Goal: Transaction & Acquisition: Purchase product/service

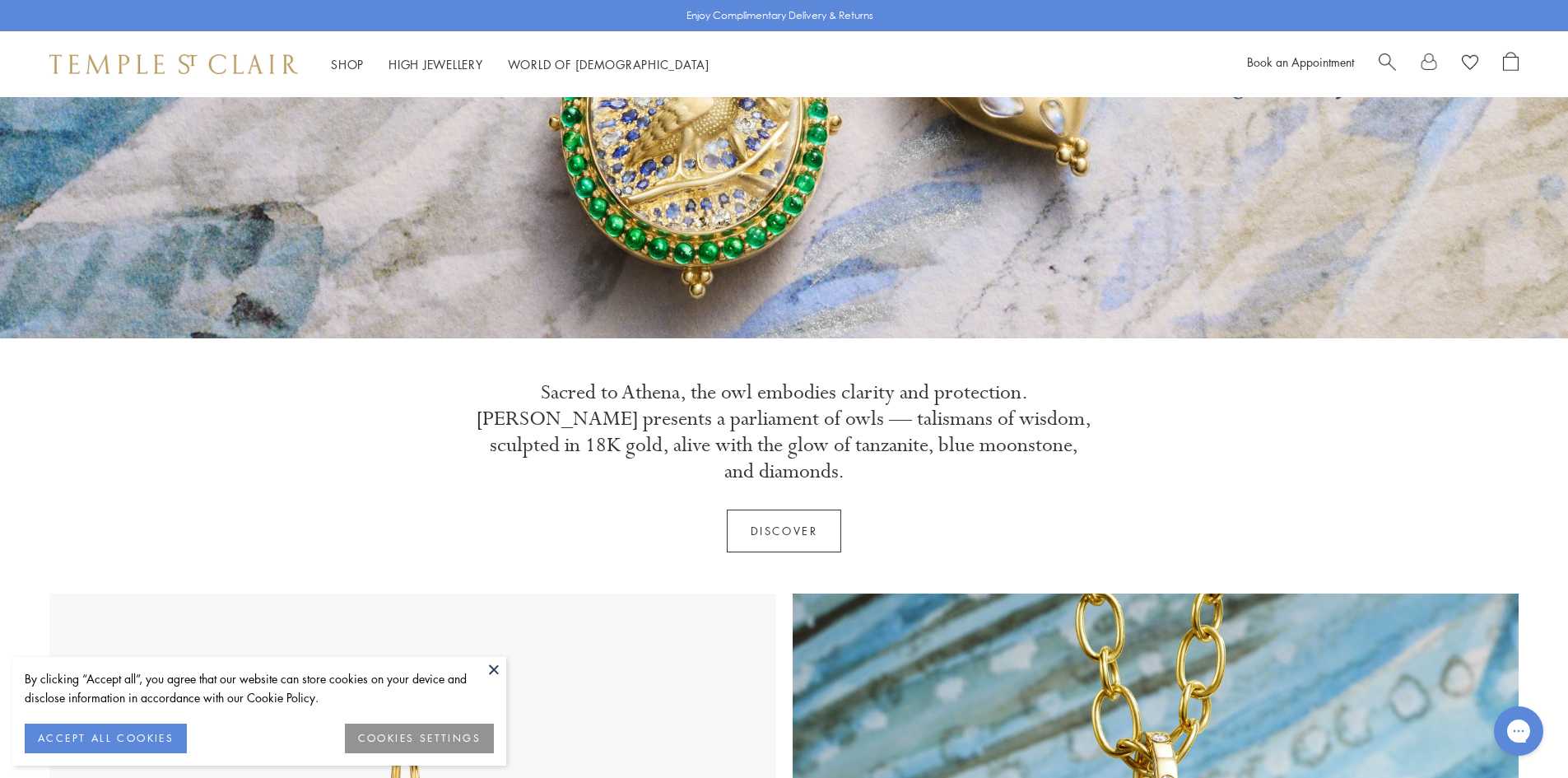
scroll to position [260, 0]
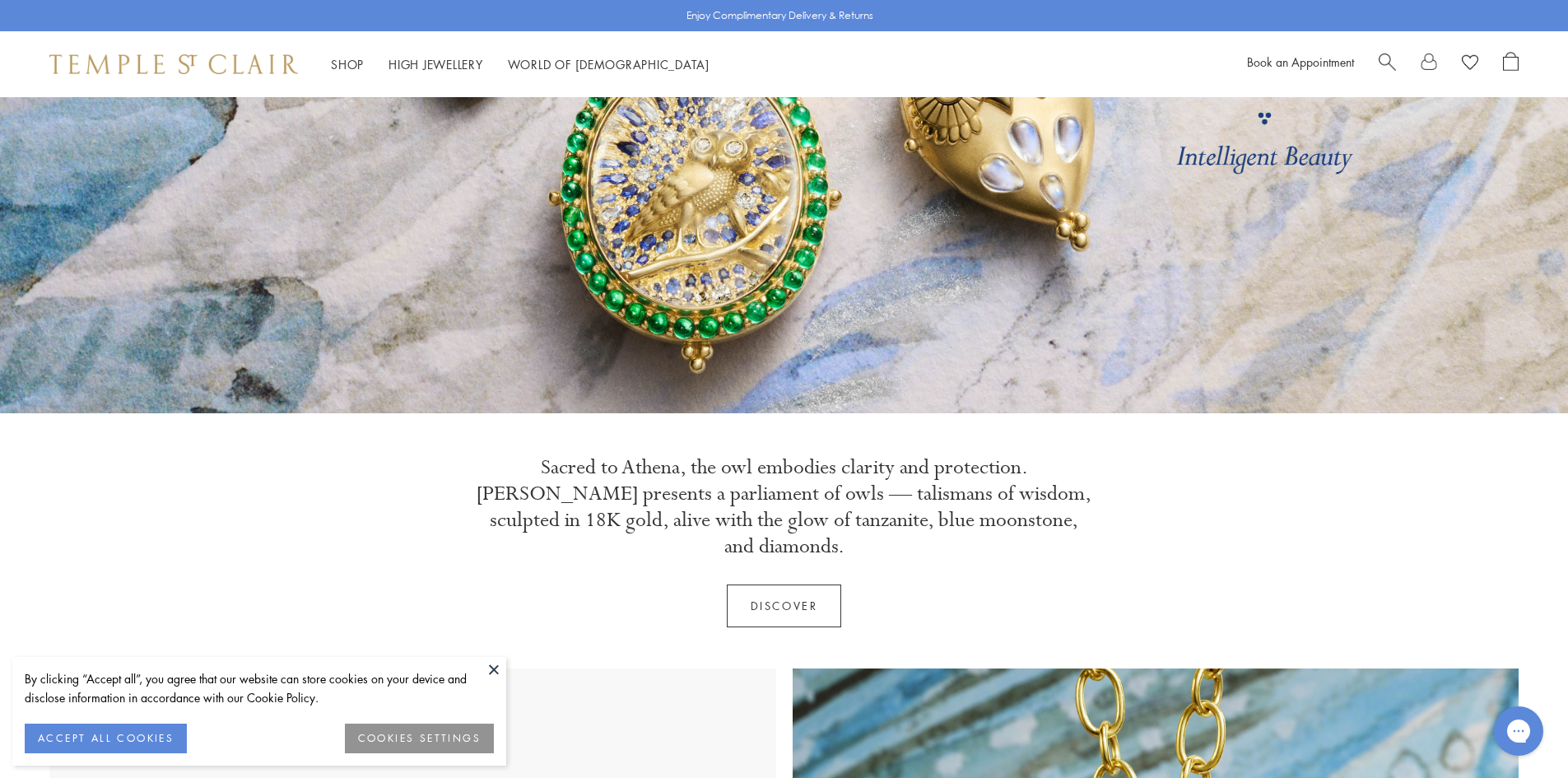
click at [496, 666] on button at bounding box center [494, 669] width 25 height 25
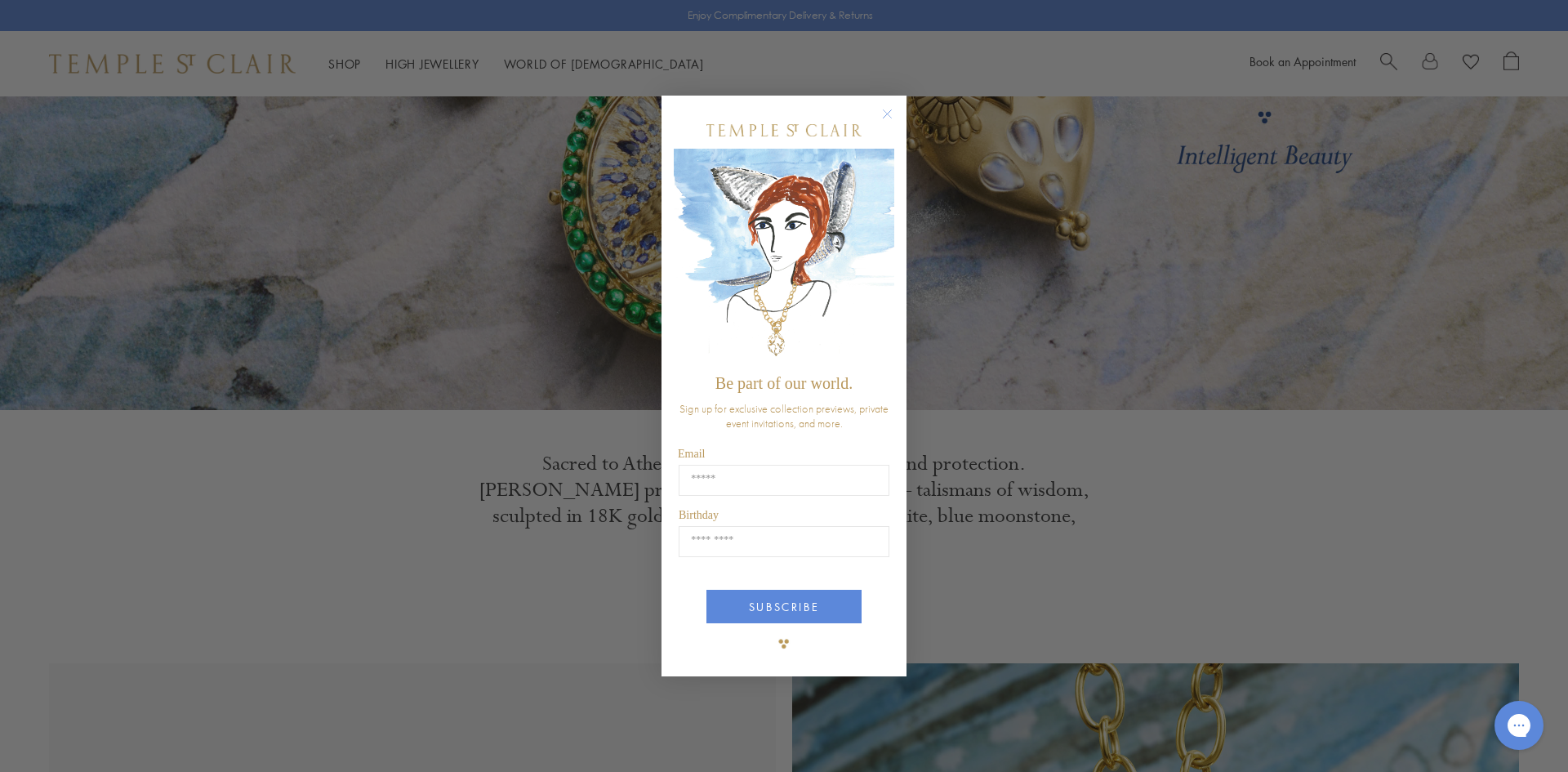
click at [879, 116] on circle "Close dialog" at bounding box center [887, 113] width 20 height 20
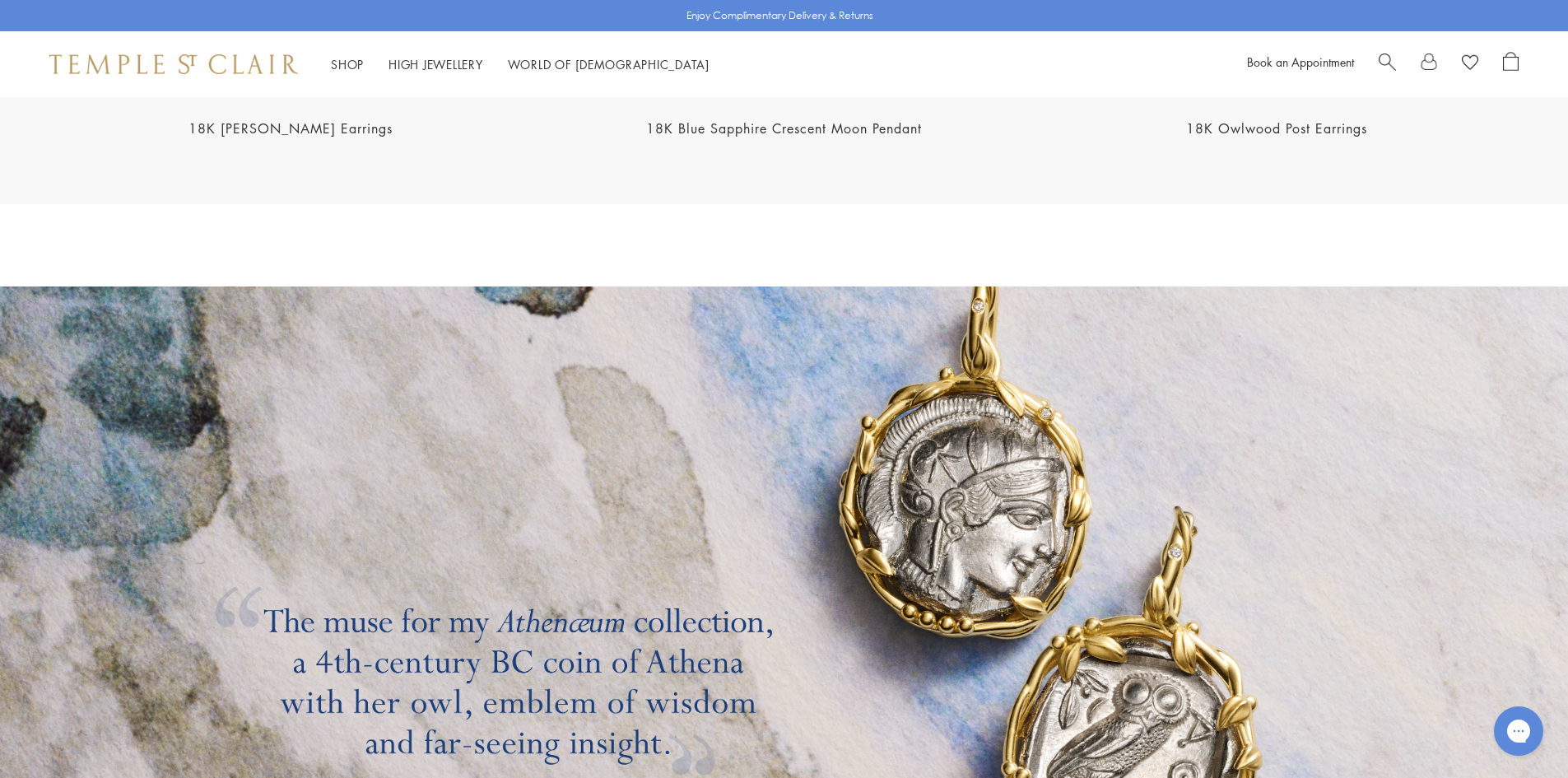
scroll to position [2963, 0]
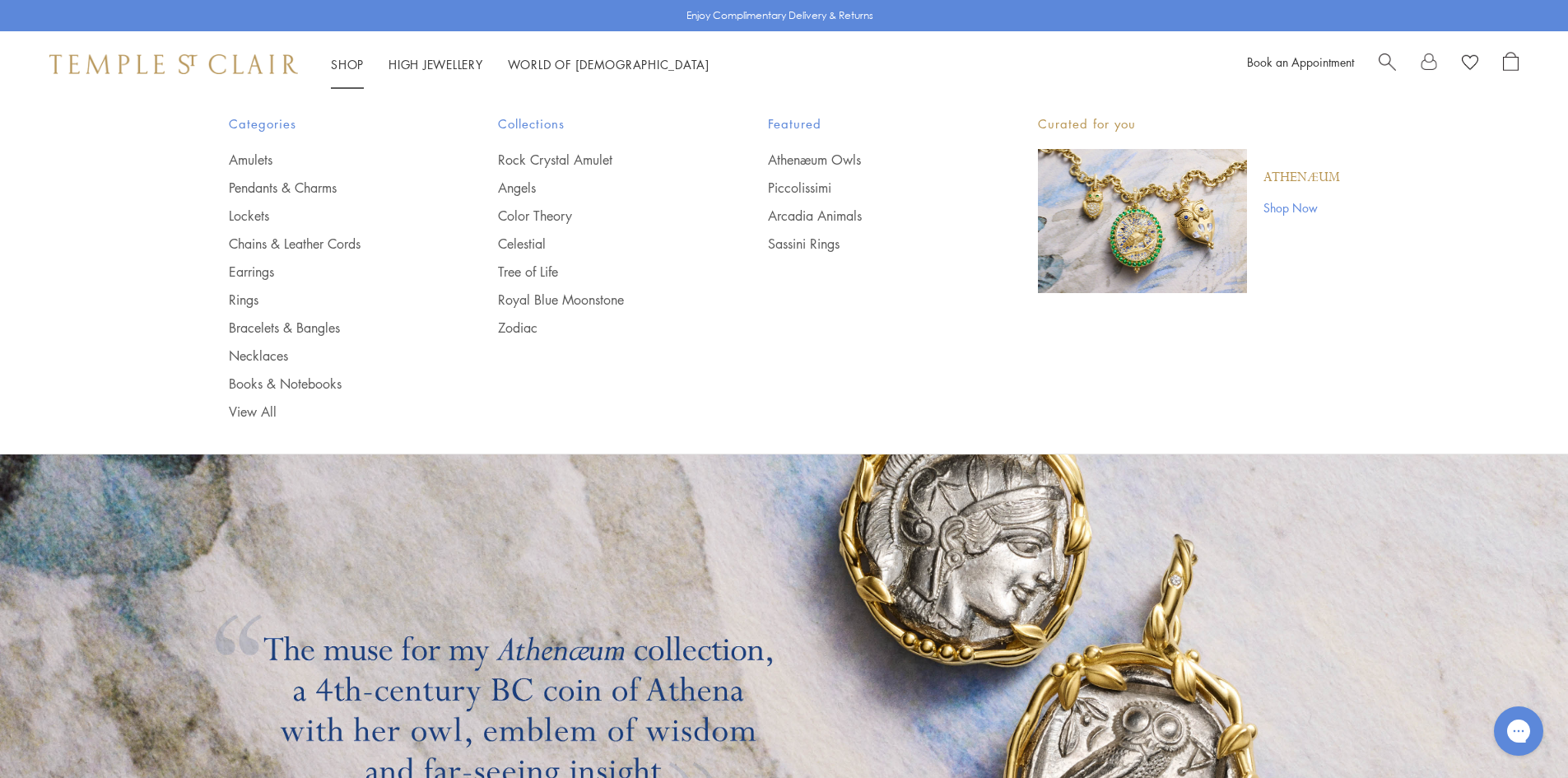
click at [349, 57] on link "Shop Shop" at bounding box center [347, 64] width 33 height 16
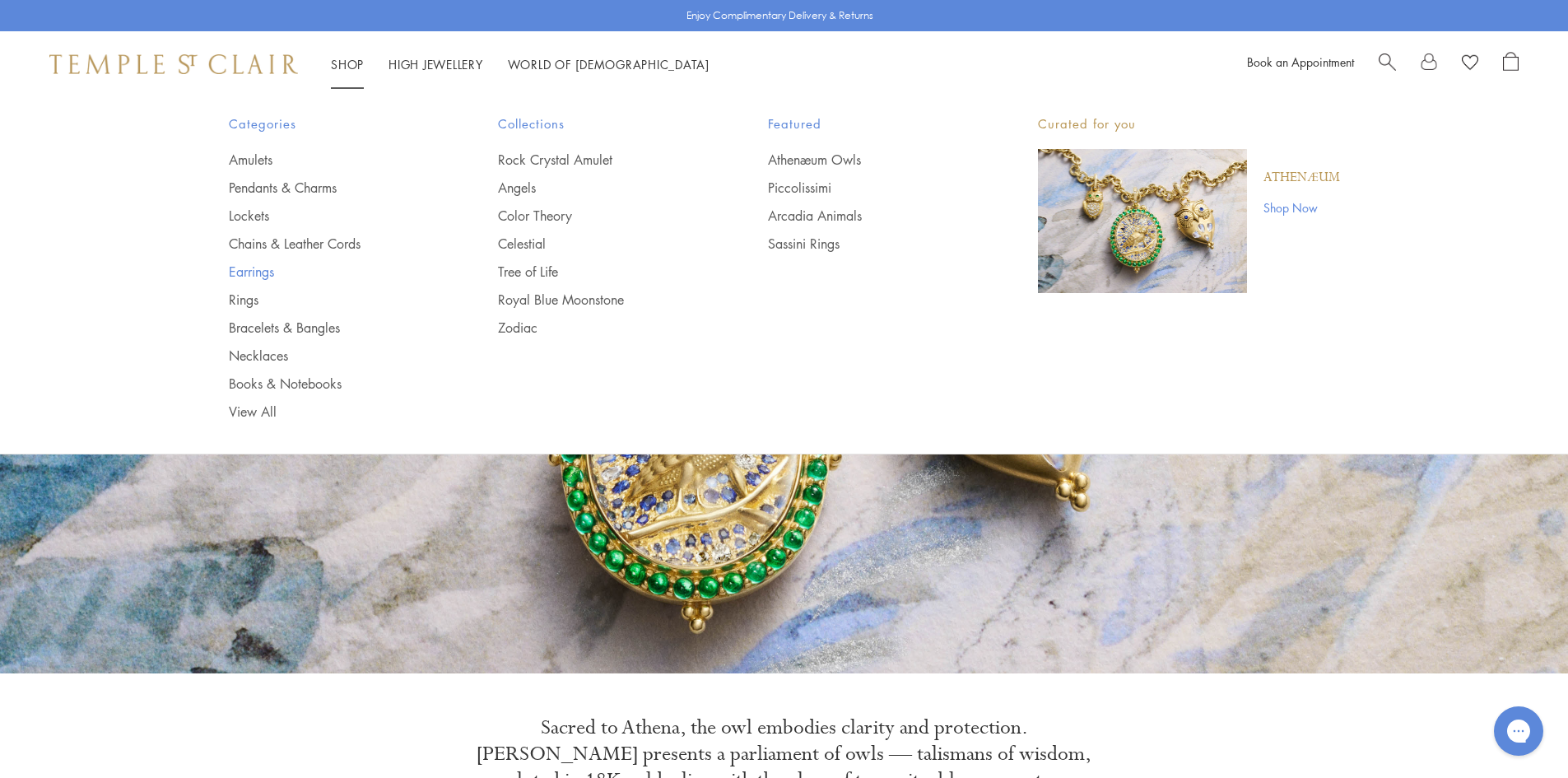
click at [272, 271] on link "Earrings" at bounding box center [330, 271] width 204 height 18
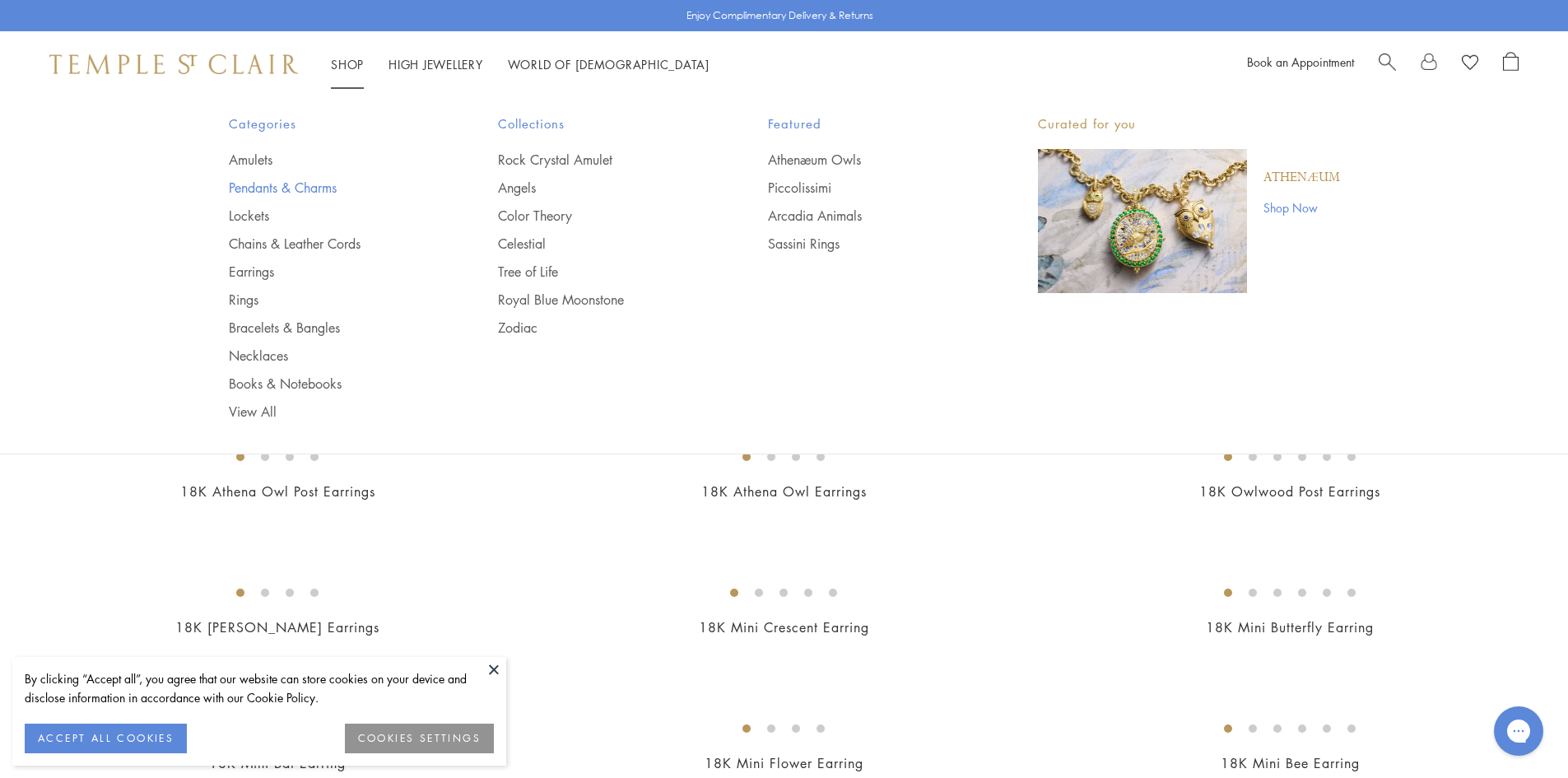
click at [314, 184] on link "Pendants & Charms" at bounding box center [330, 188] width 204 height 18
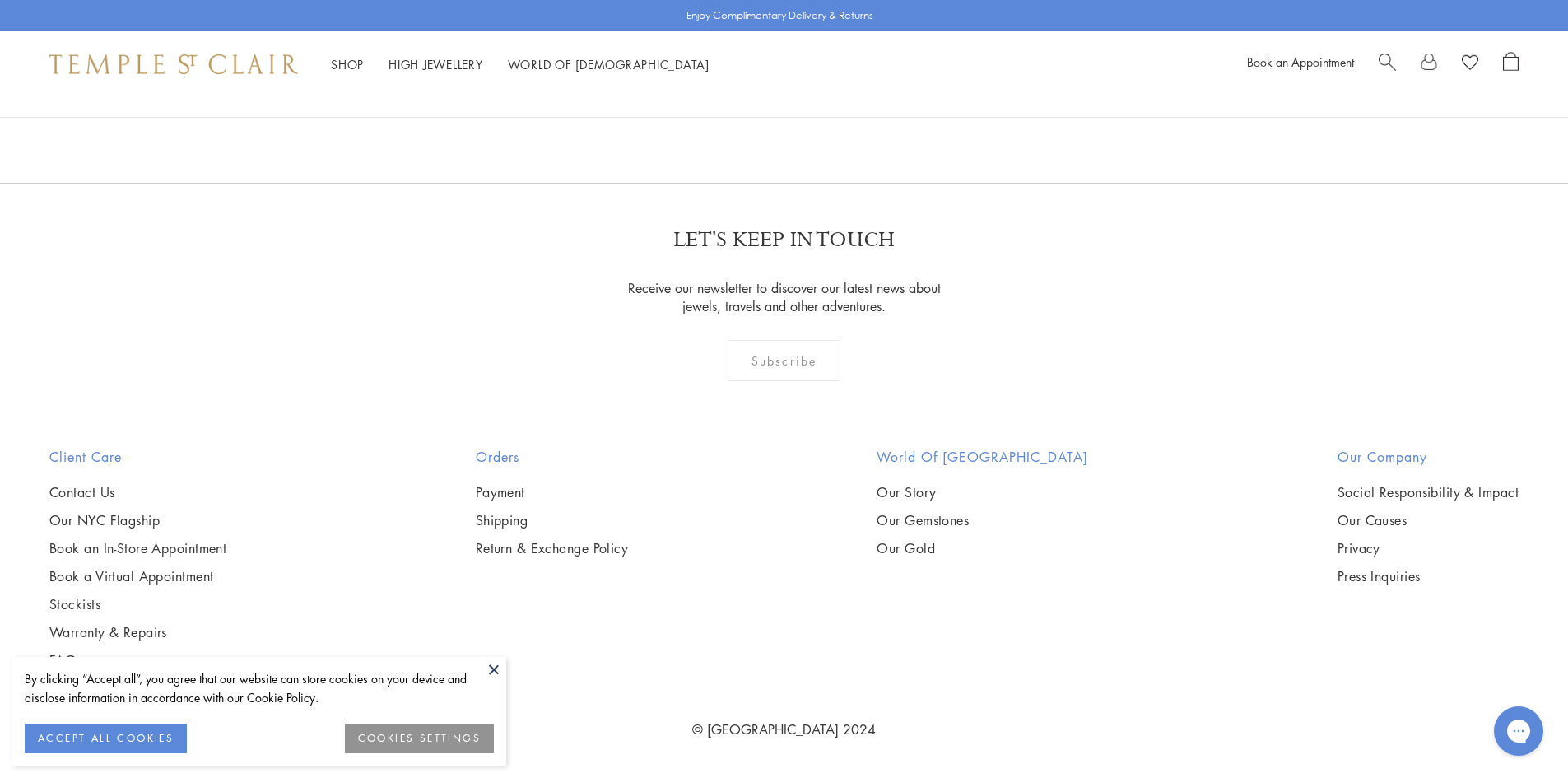
scroll to position [8867, 0]
click at [0, 0] on img at bounding box center [0, 0] width 0 height 0
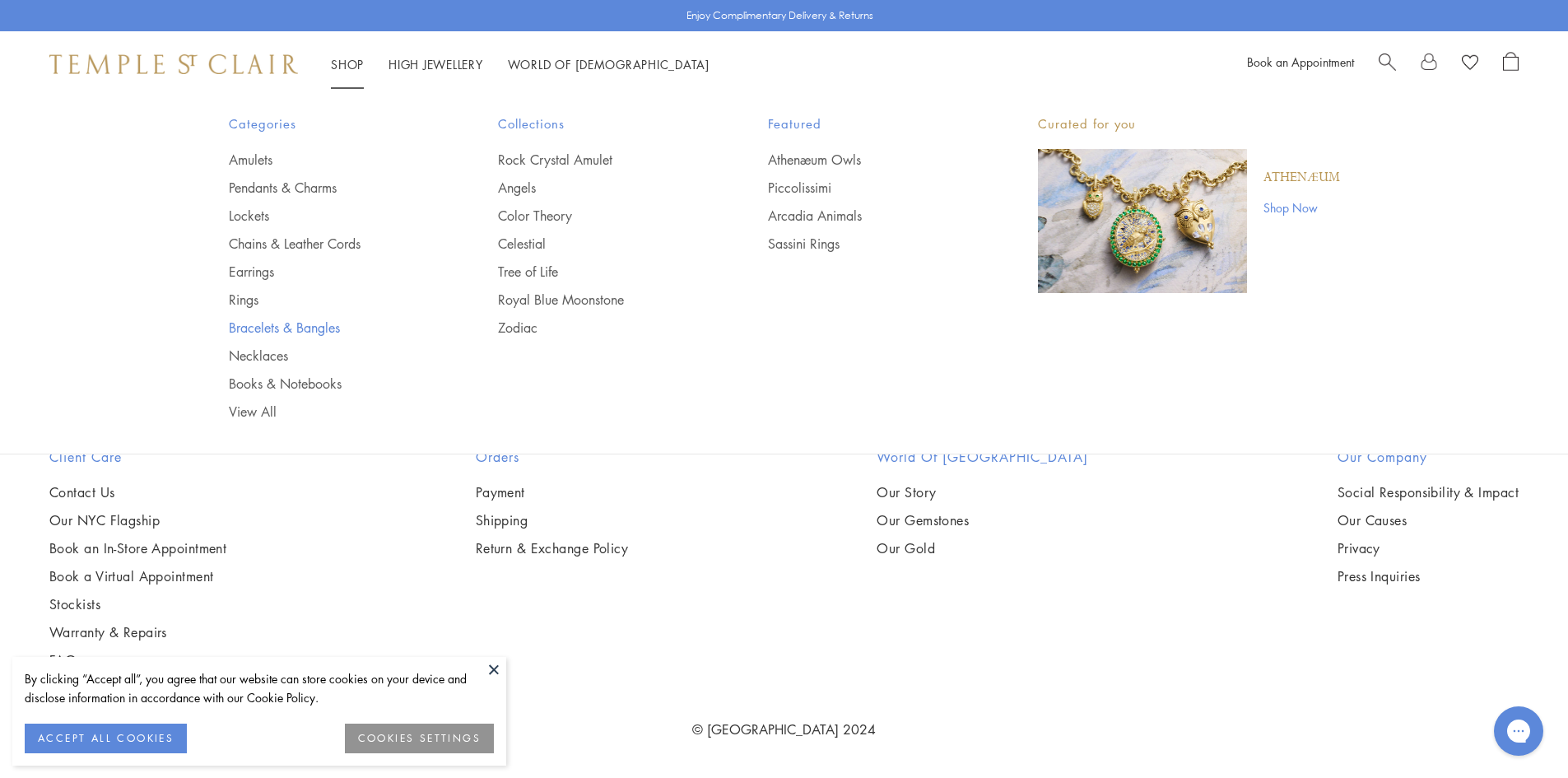
click at [260, 326] on link "Bracelets & Bangles" at bounding box center [330, 327] width 204 height 18
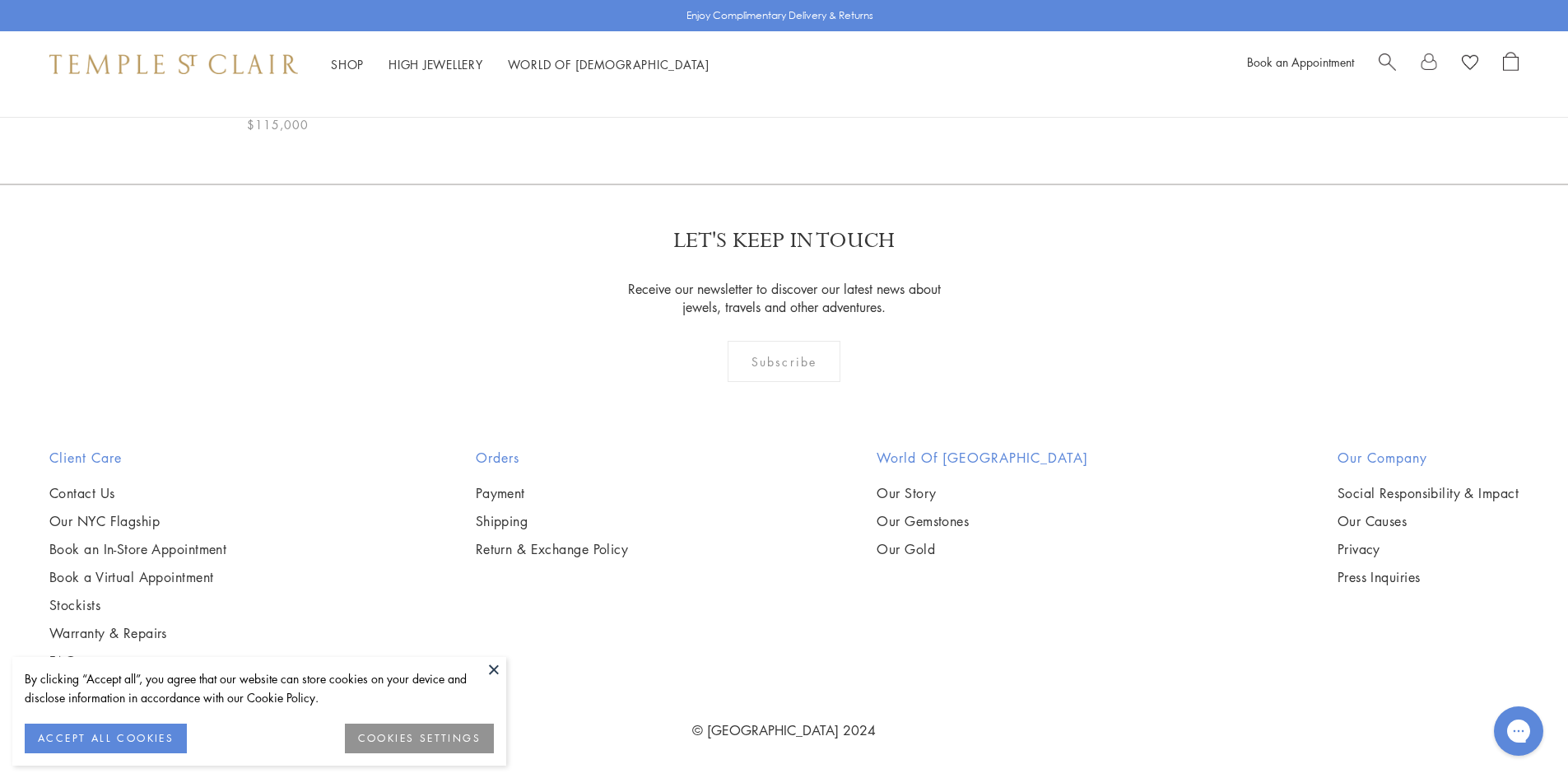
scroll to position [7361, 0]
